Goal: Information Seeking & Learning: Learn about a topic

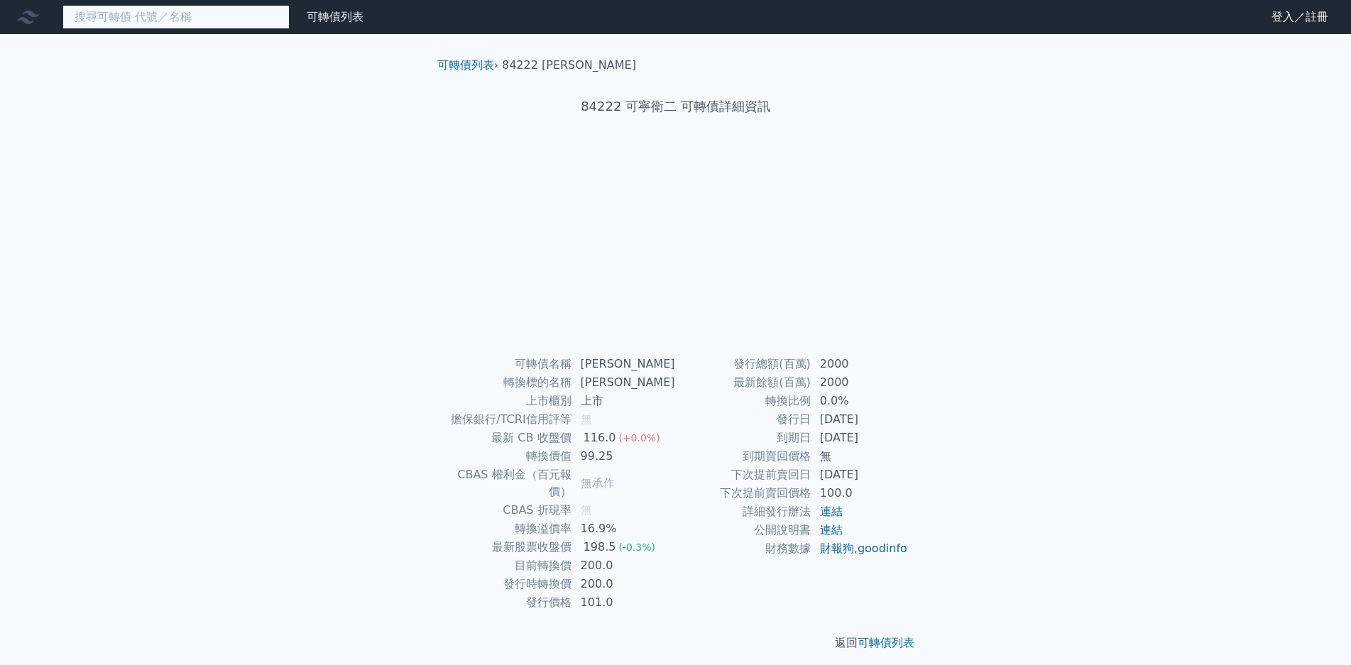
click at [176, 20] on input at bounding box center [175, 17] width 227 height 24
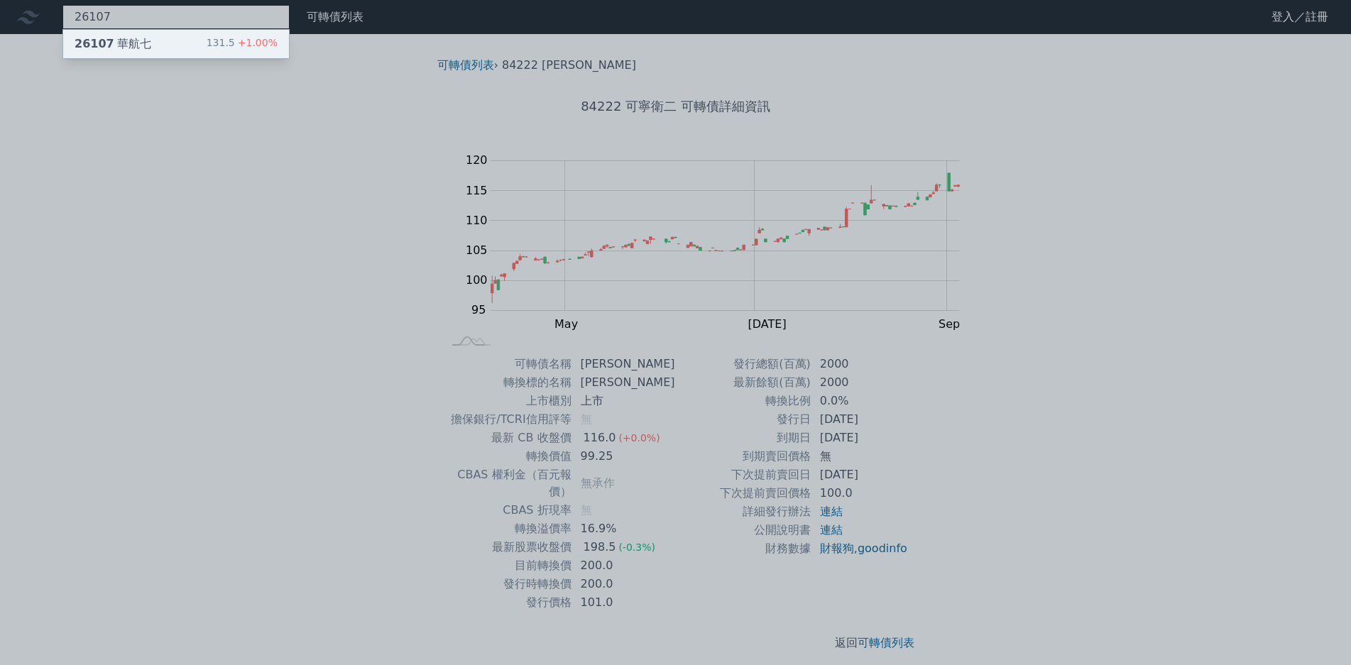
type input "26107"
click at [207, 38] on div "131.5 +1.00%" at bounding box center [242, 43] width 71 height 17
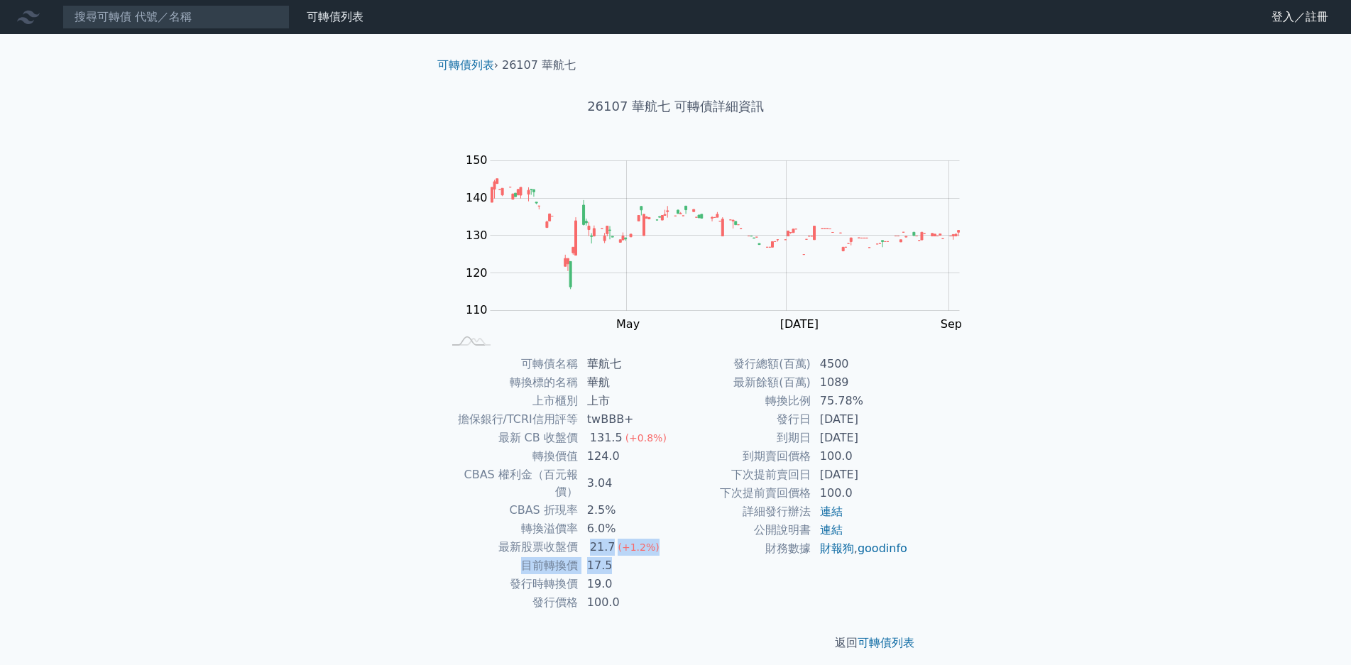
drag, startPoint x: 684, startPoint y: 507, endPoint x: 723, endPoint y: 525, distance: 42.2
click at [676, 525] on tbody "可轉債名稱 華航七 轉換標的名稱 華航 上市櫃別 上市 擔保銀行/TCRI信用評等 twBBB+ 最新 CB 收盤價 131.5 (+0.8%) 轉換價值 1…" at bounding box center [559, 483] width 233 height 257
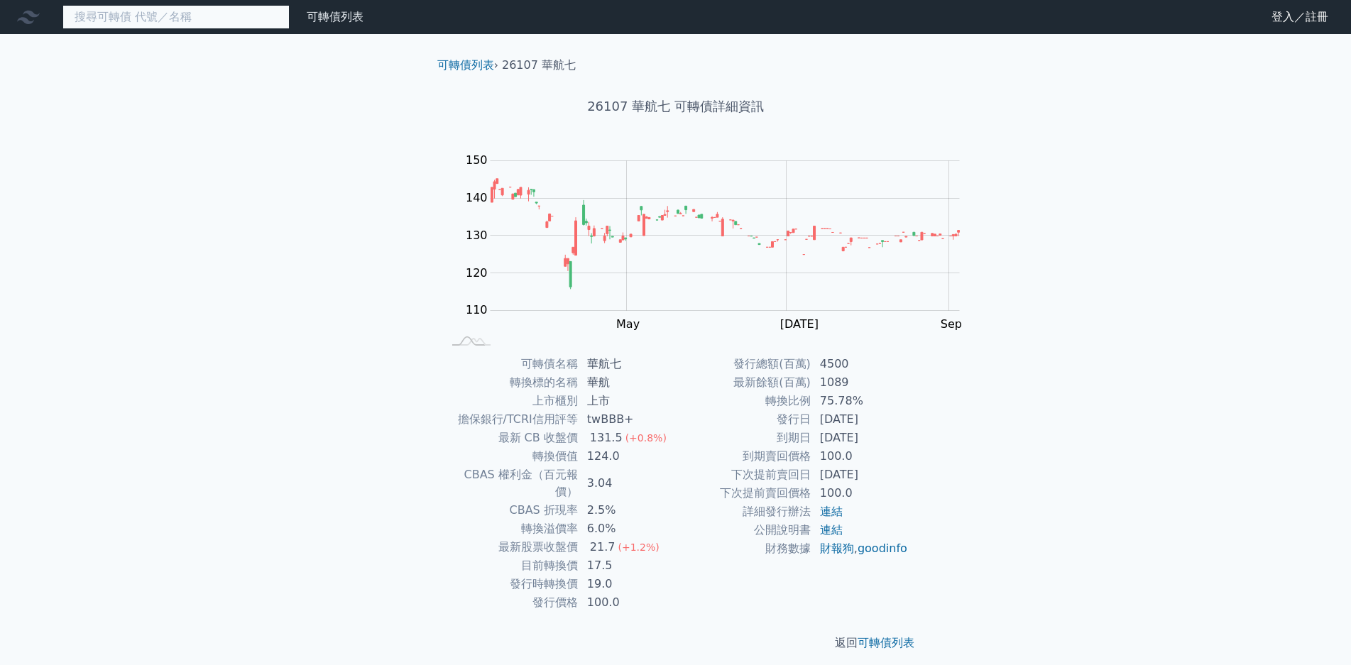
click at [190, 15] on input at bounding box center [175, 17] width 227 height 24
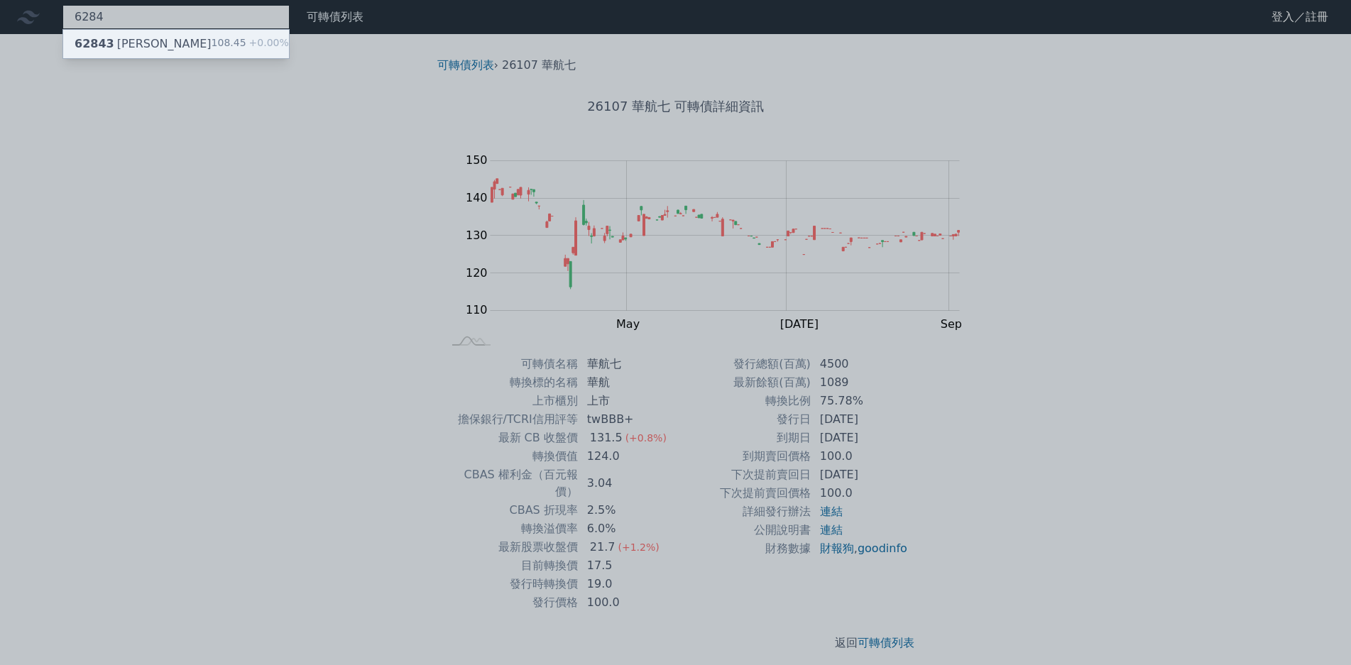
type input "6284"
click at [246, 45] on span "+0.00%" at bounding box center [267, 42] width 43 height 11
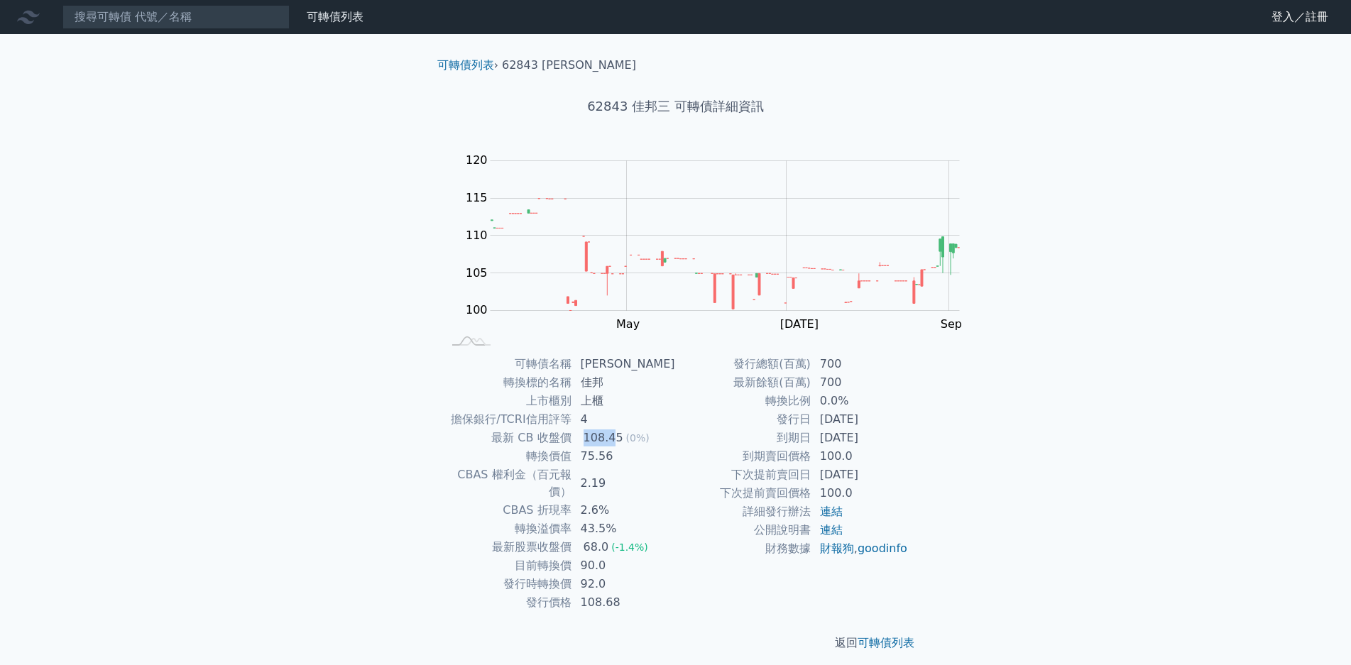
drag, startPoint x: 686, startPoint y: 422, endPoint x: 715, endPoint y: 422, distance: 29.1
click at [626, 429] on div "108.45" at bounding box center [603, 437] width 45 height 17
